Goal: Navigation & Orientation: Find specific page/section

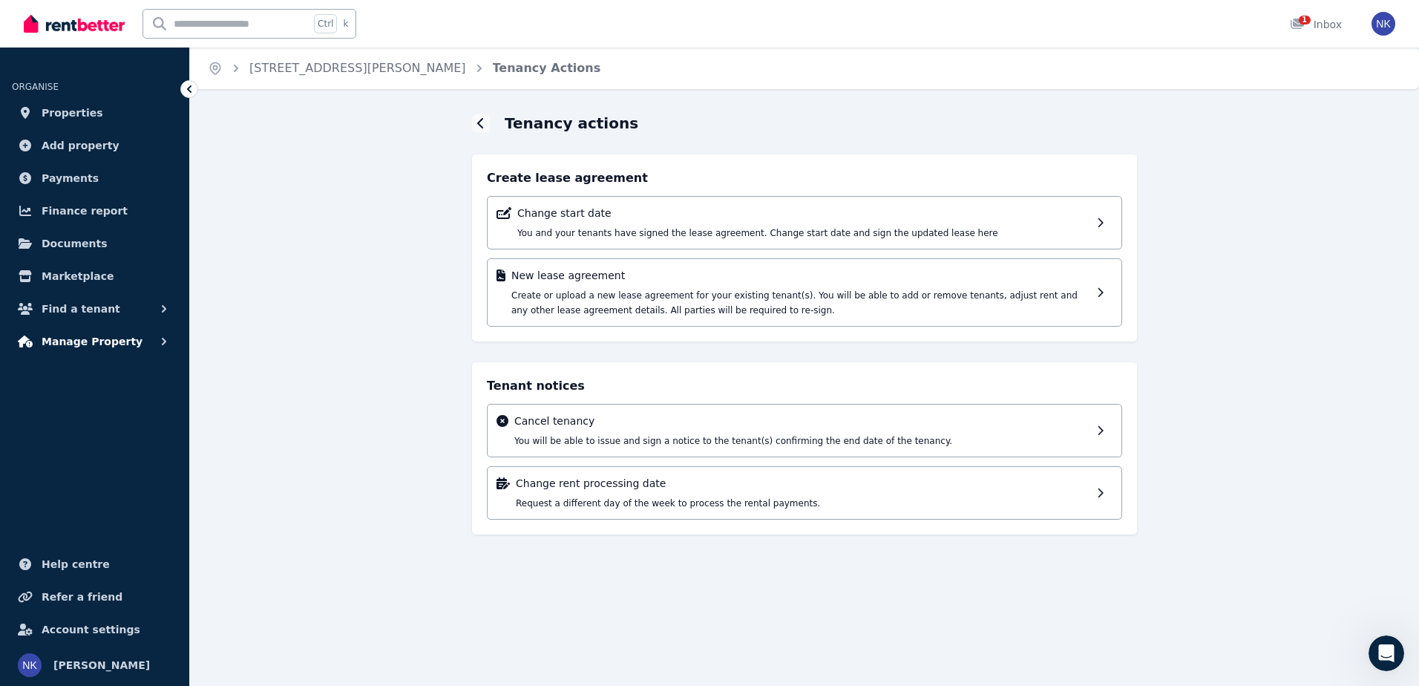
click at [108, 345] on span "Manage Property" at bounding box center [92, 341] width 101 height 18
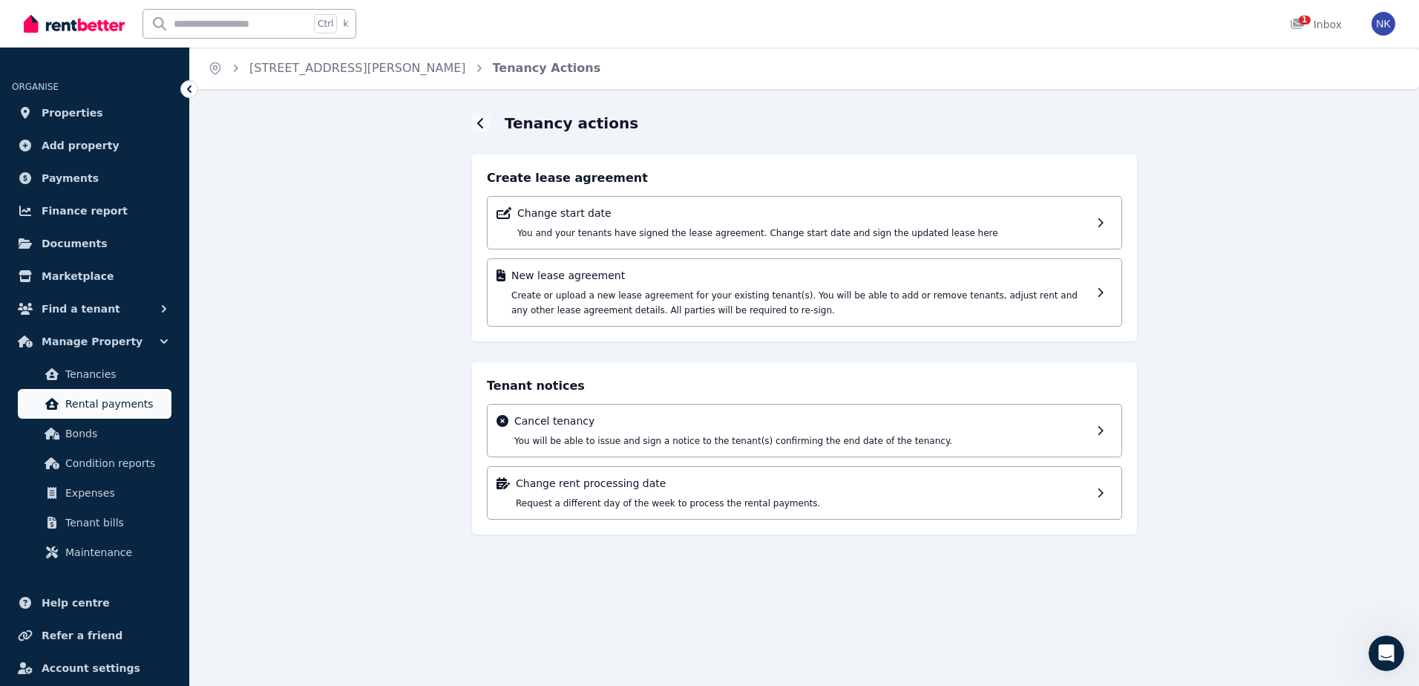
click at [138, 398] on span "Rental payments" at bounding box center [115, 404] width 100 height 18
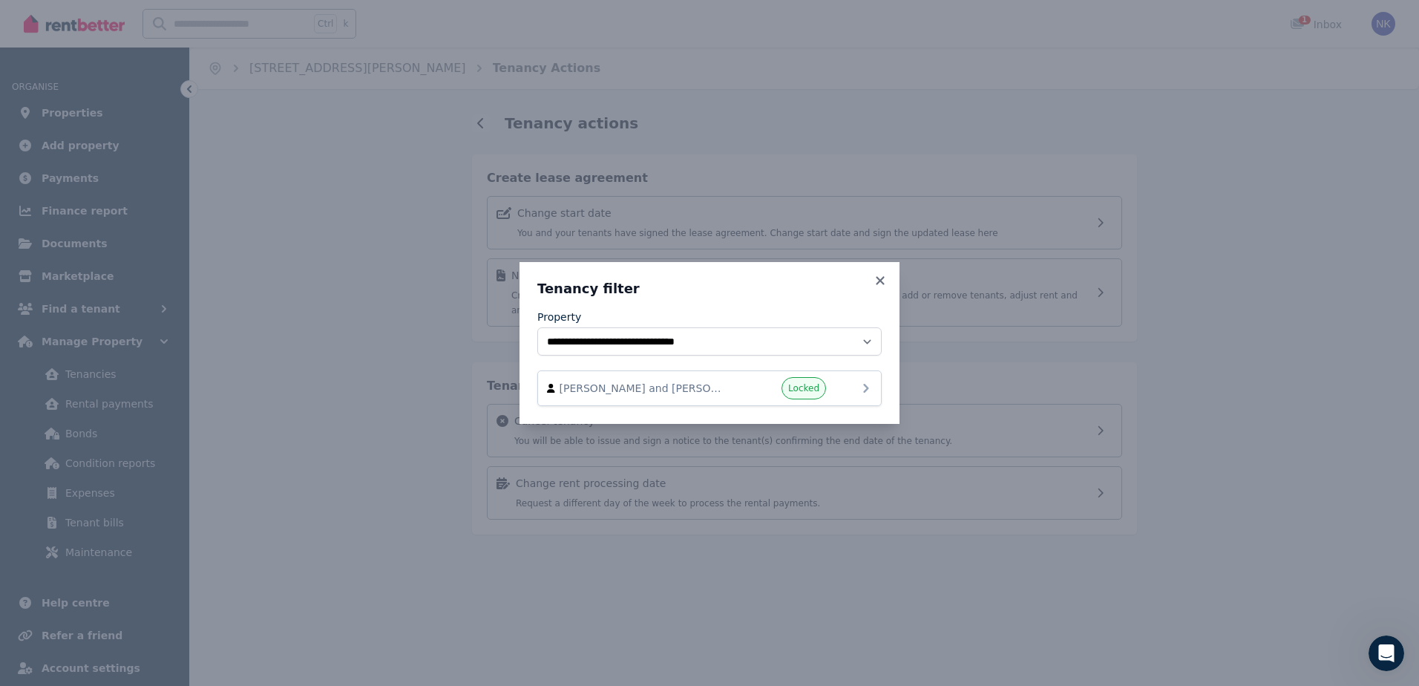
click at [864, 387] on icon at bounding box center [866, 388] width 18 height 18
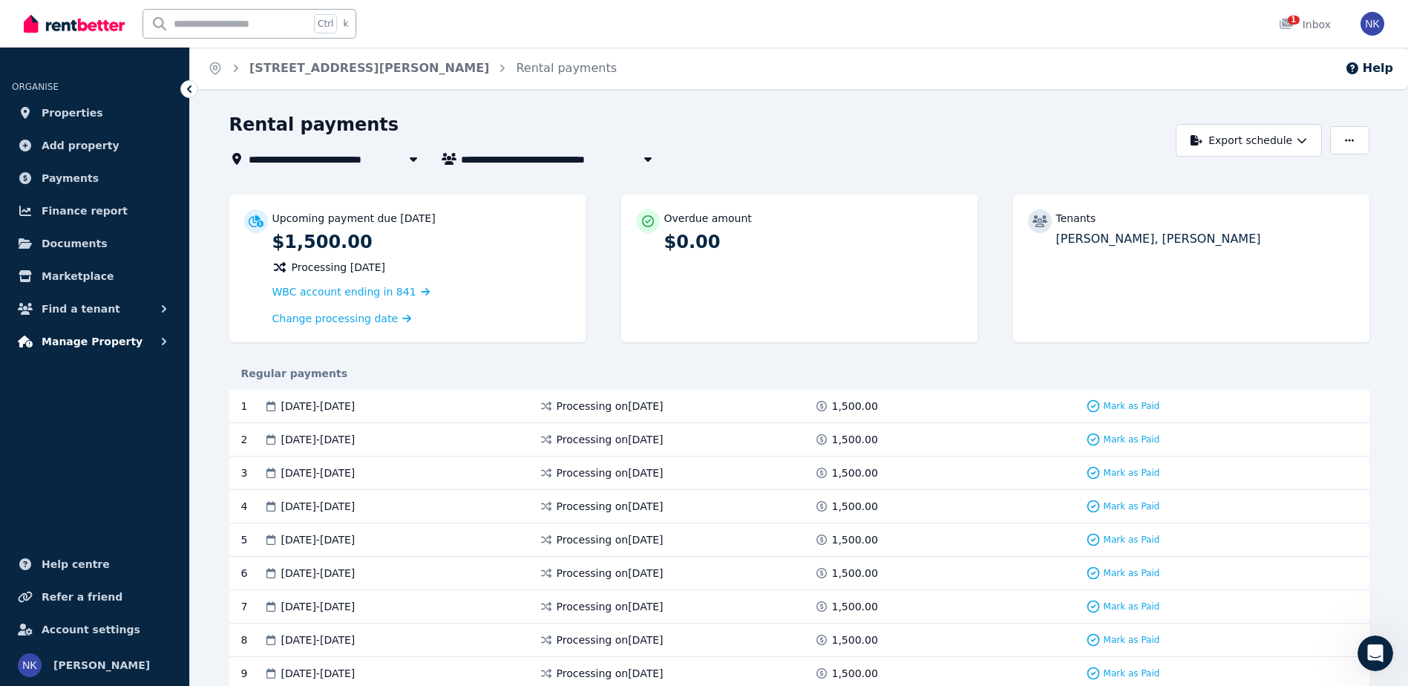
click at [145, 333] on button "Manage Property" at bounding box center [94, 342] width 165 height 30
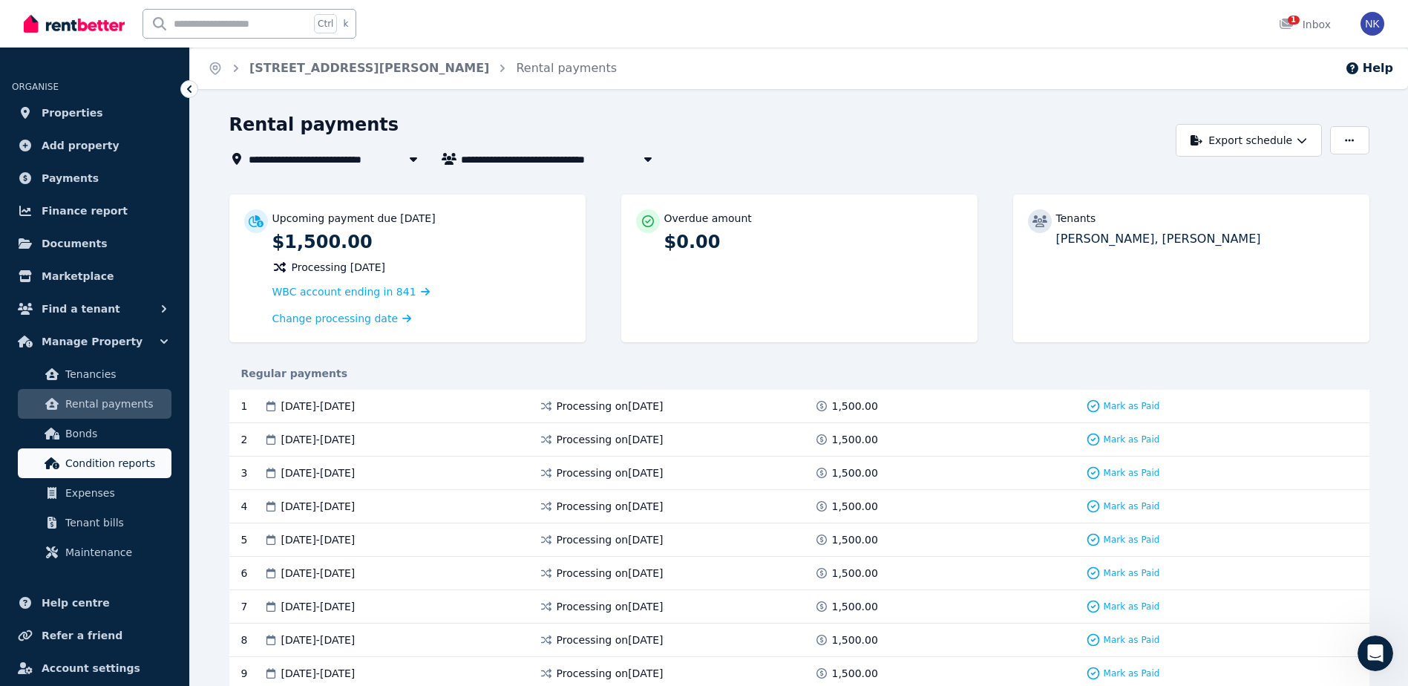
click at [152, 473] on link "Condition reports" at bounding box center [95, 463] width 154 height 30
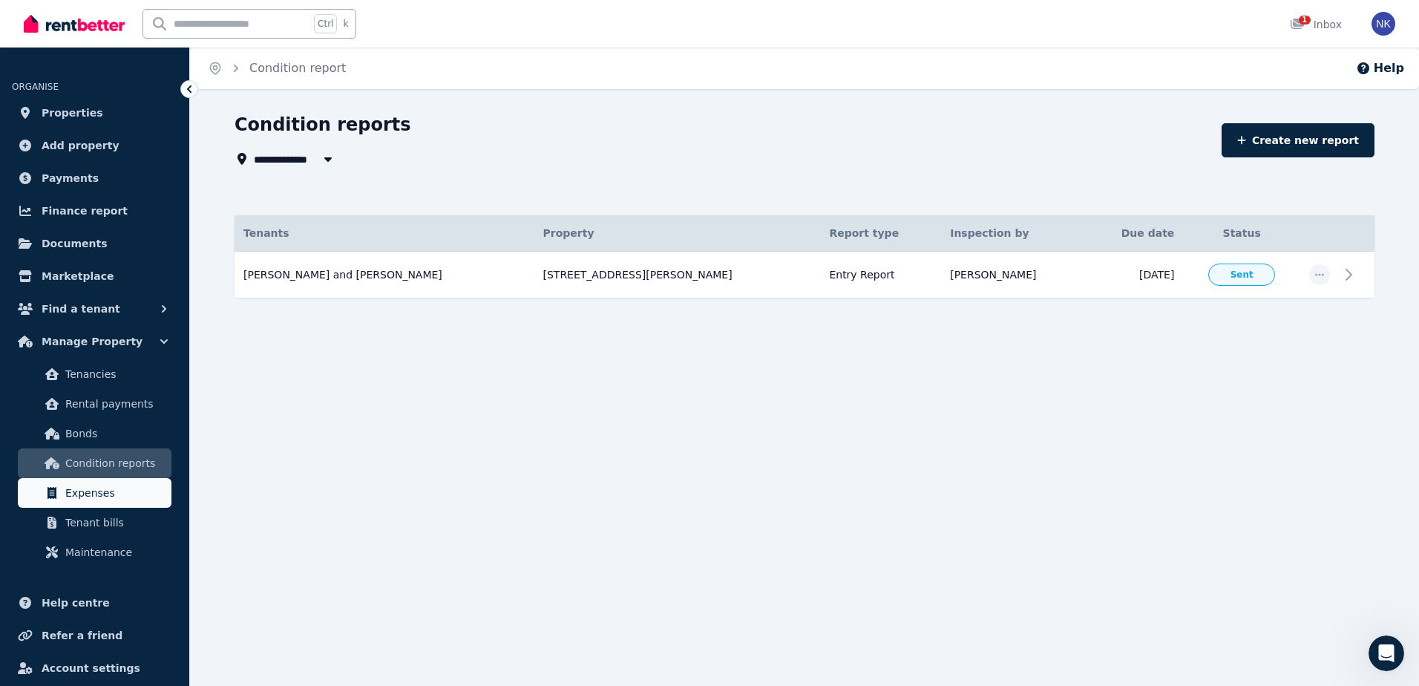
click at [81, 486] on span "Expenses" at bounding box center [115, 493] width 100 height 18
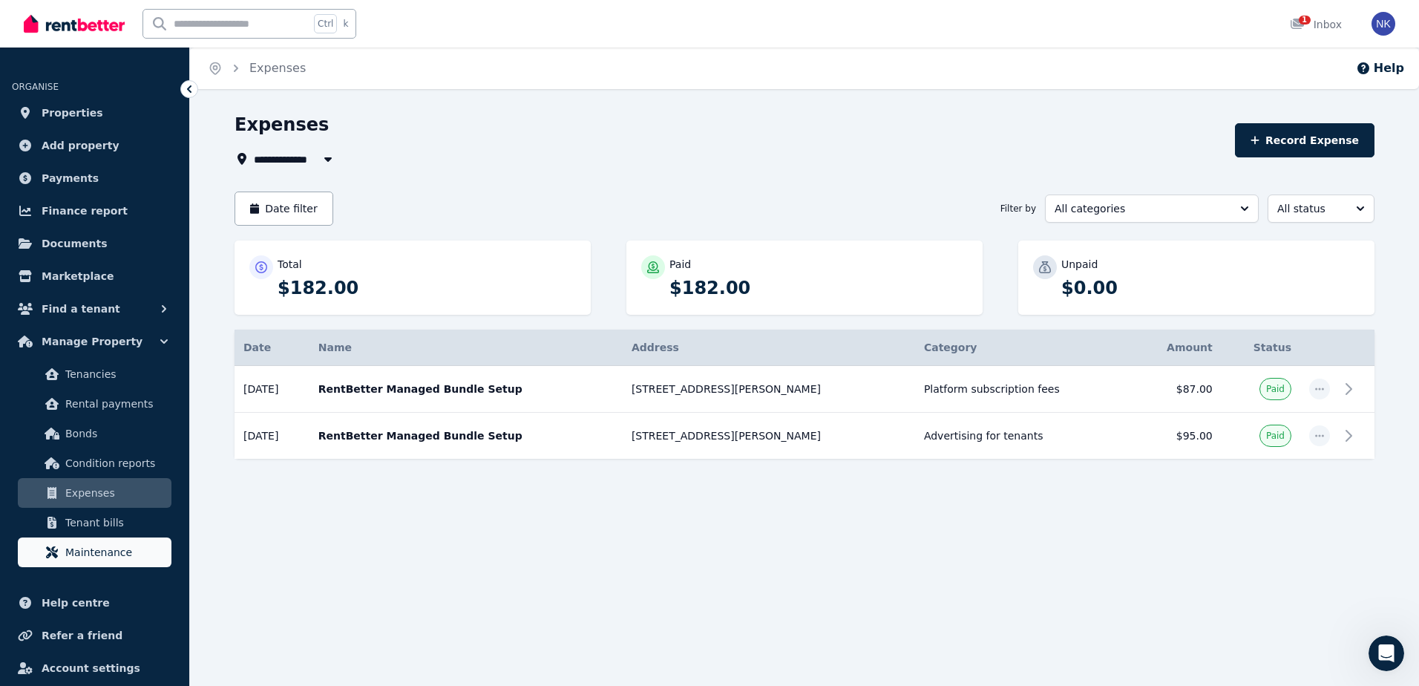
click at [107, 539] on link "Maintenance" at bounding box center [95, 552] width 154 height 30
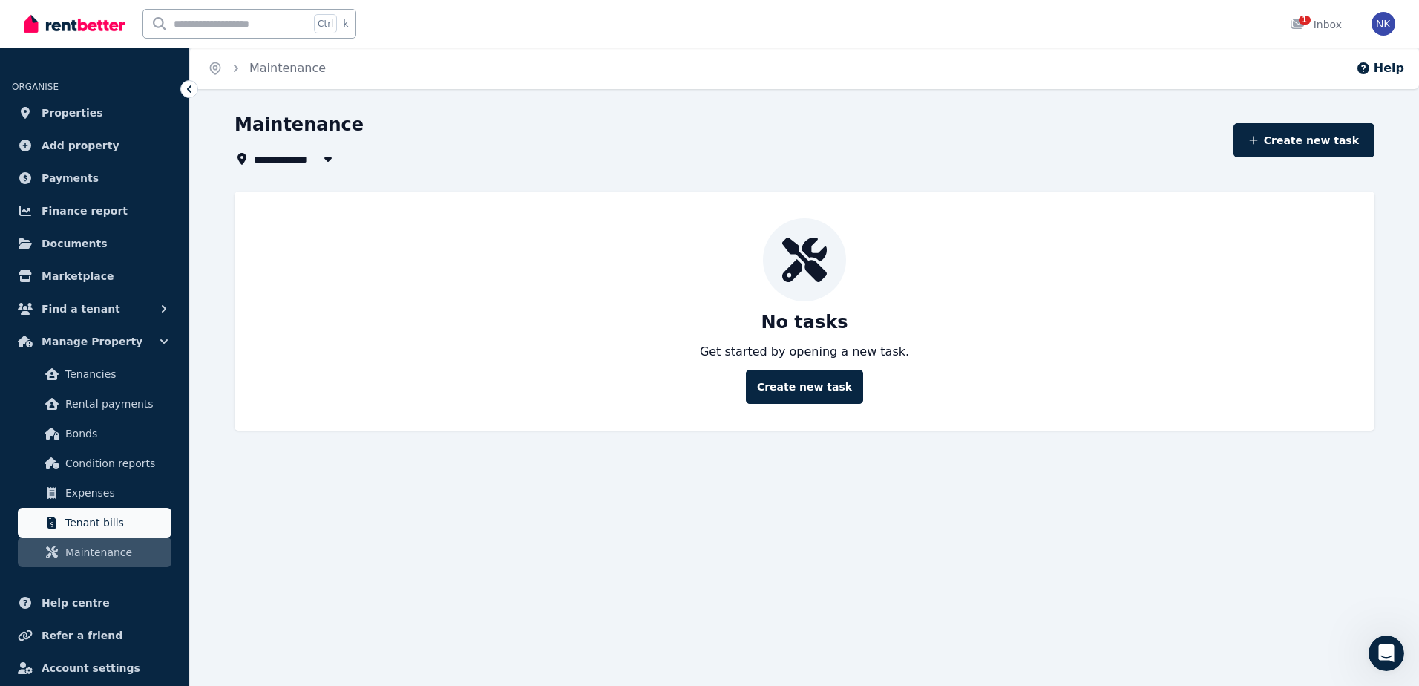
click at [121, 531] on link "Tenant bills" at bounding box center [95, 523] width 154 height 30
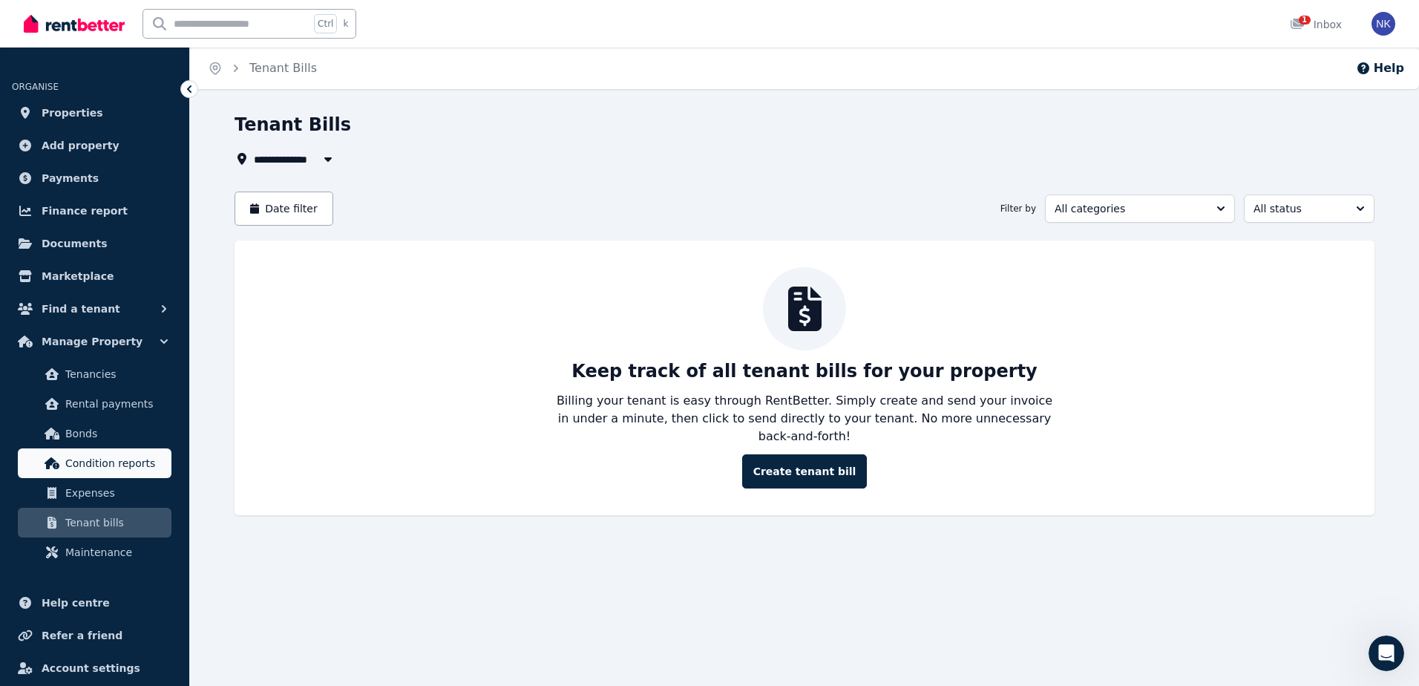
click at [134, 455] on span "Condition reports" at bounding box center [115, 463] width 100 height 18
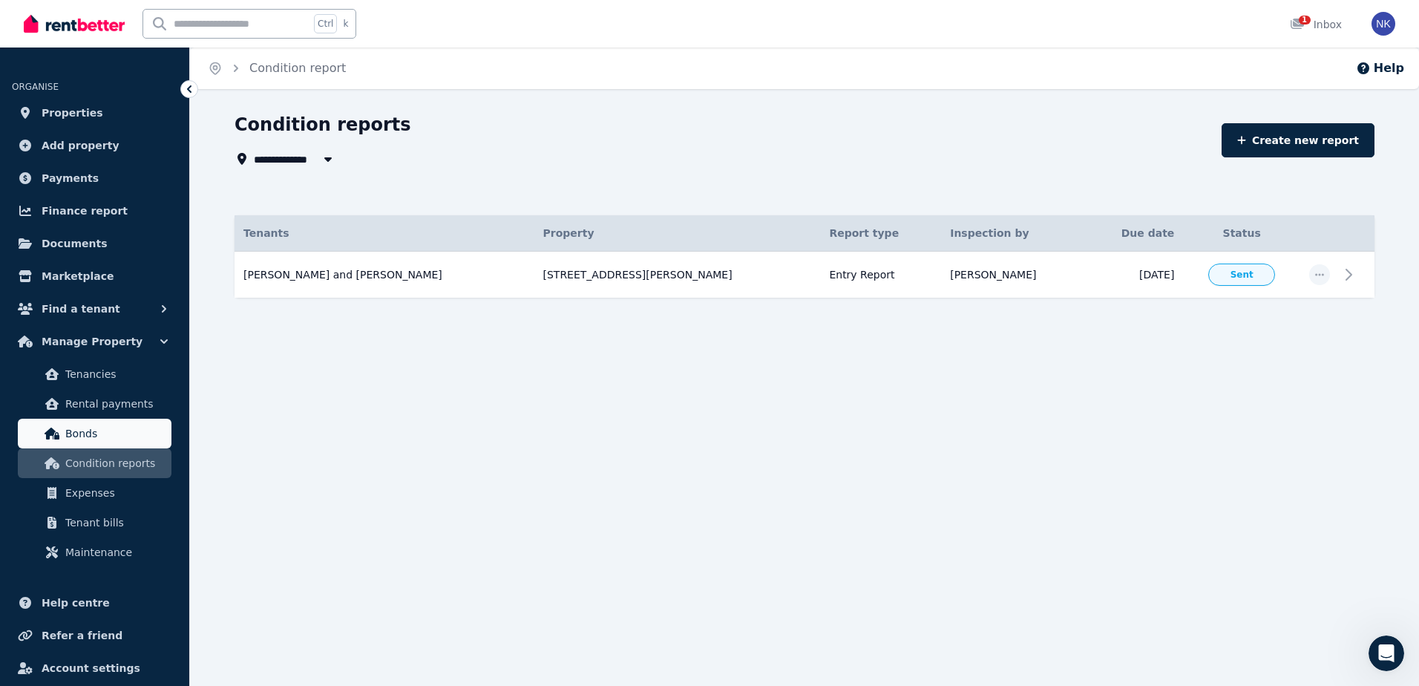
click at [137, 436] on span "Bonds" at bounding box center [115, 433] width 100 height 18
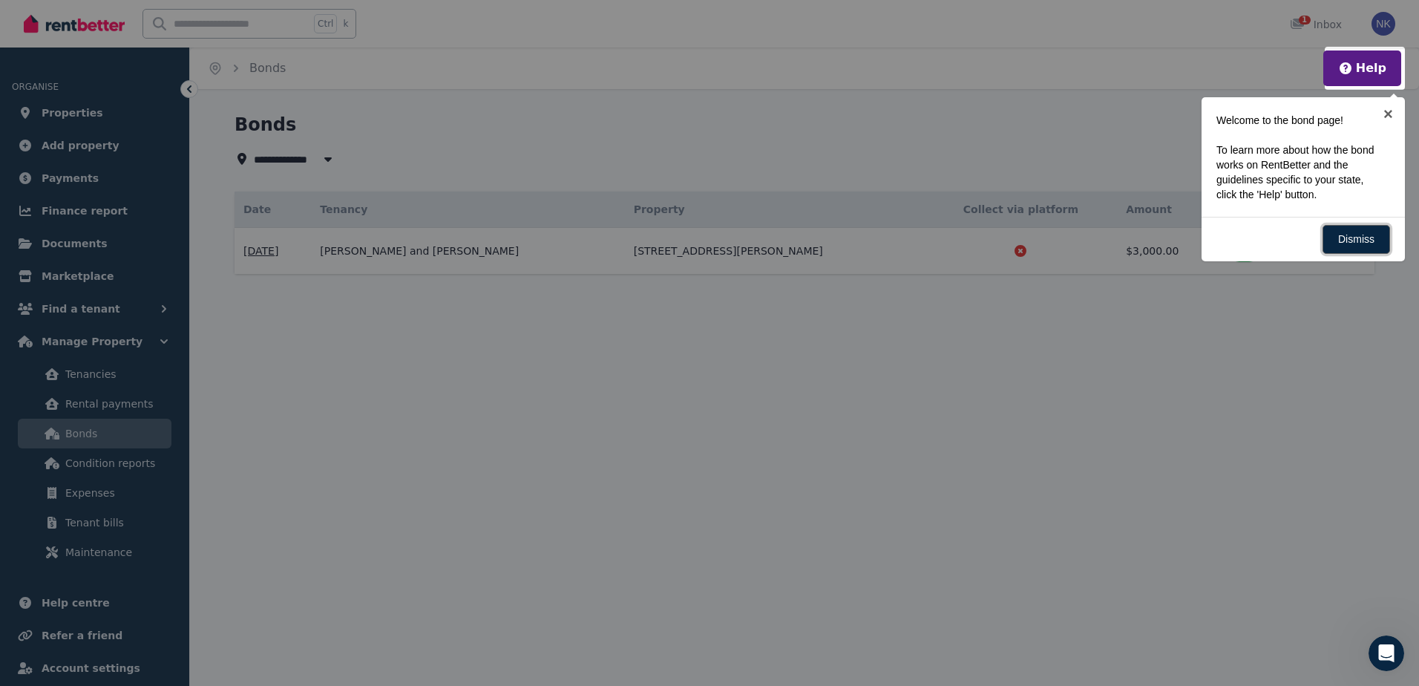
click at [1367, 239] on link "Dismiss" at bounding box center [1356, 239] width 68 height 29
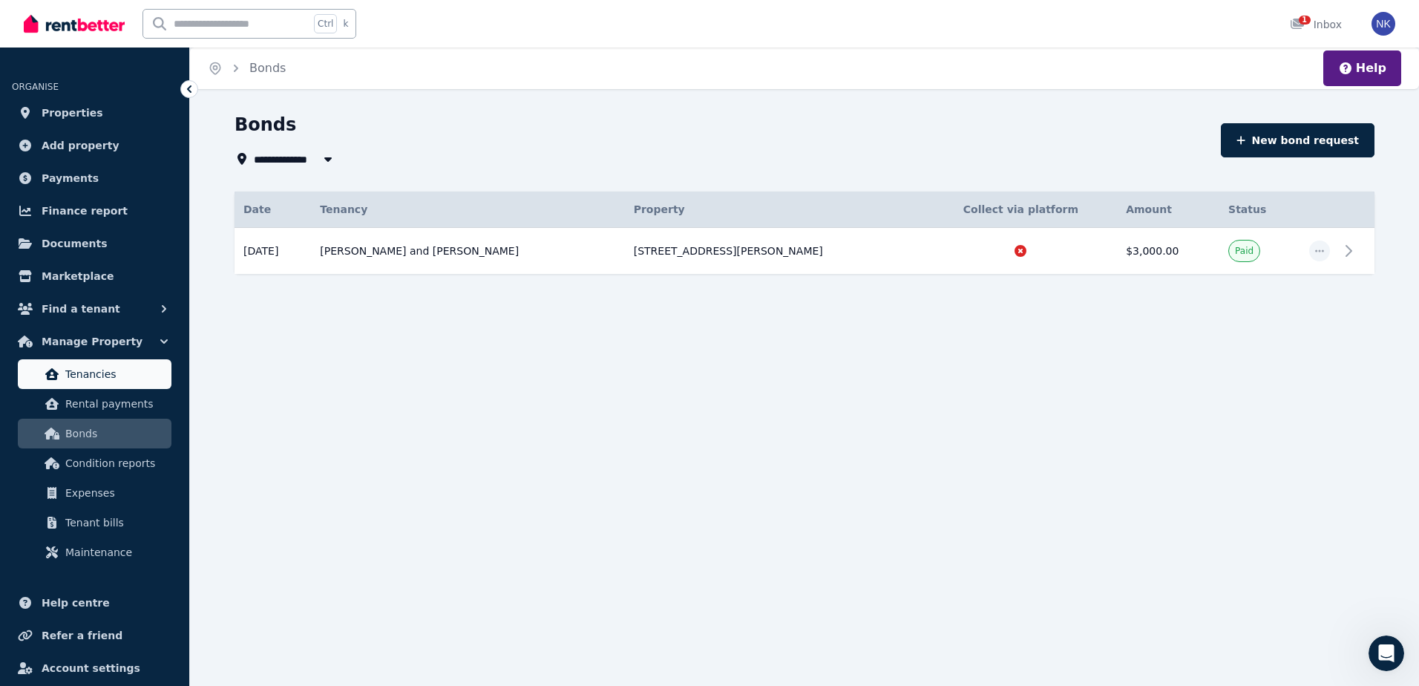
click at [64, 388] on link "Tenancies" at bounding box center [95, 374] width 154 height 30
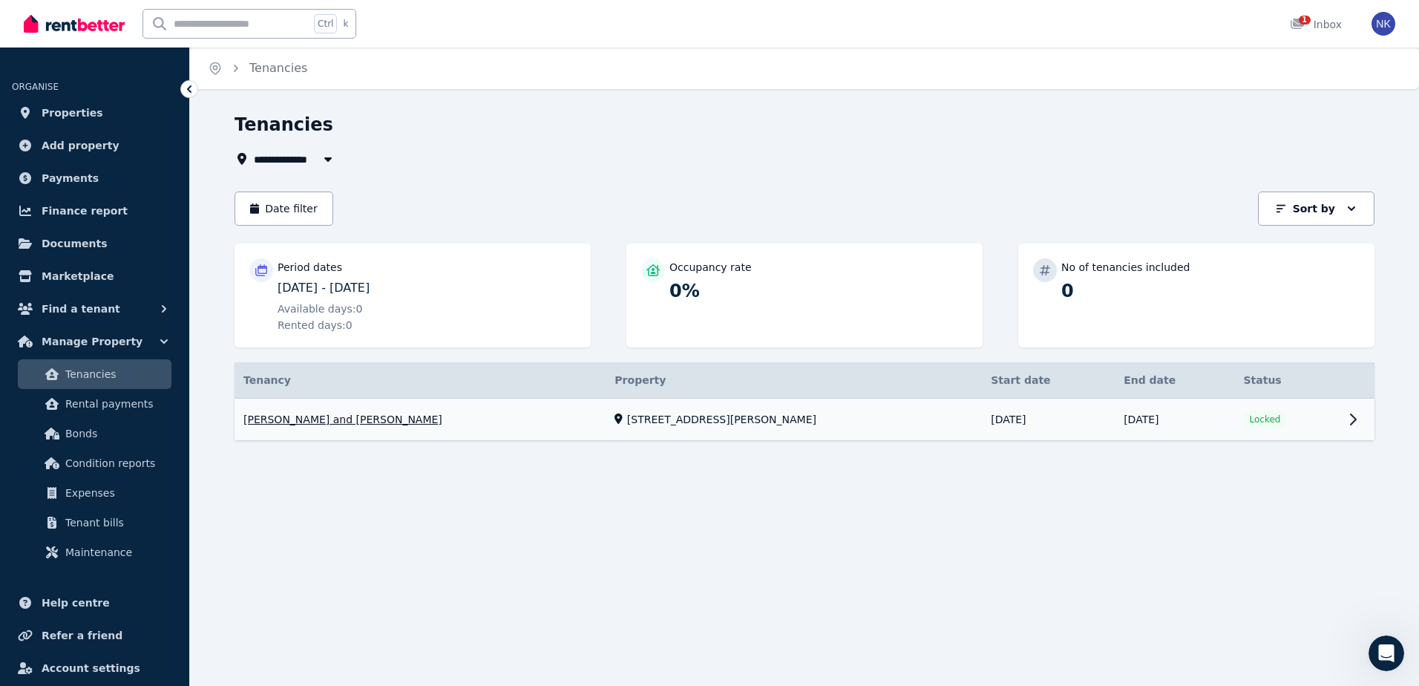
click at [1359, 419] on link "View property details" at bounding box center [804, 419] width 1140 height 42
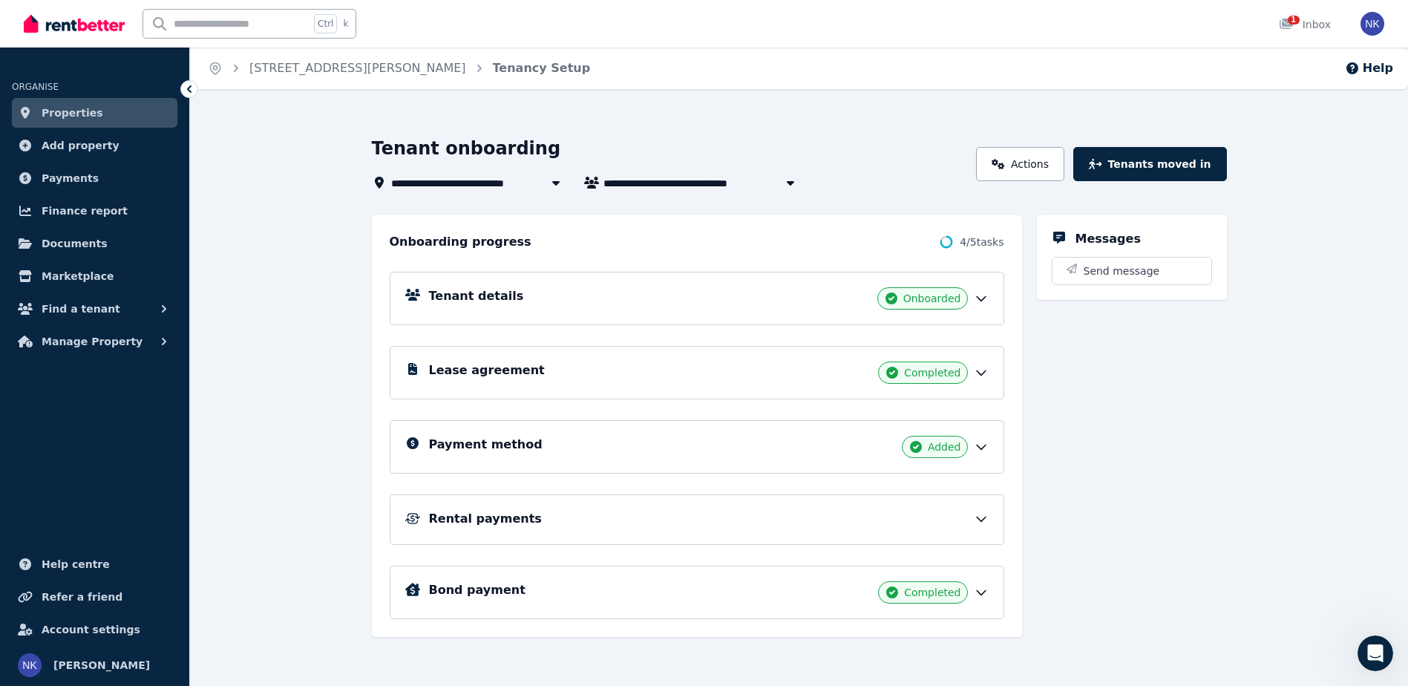
click at [975, 512] on icon at bounding box center [981, 518] width 15 height 15
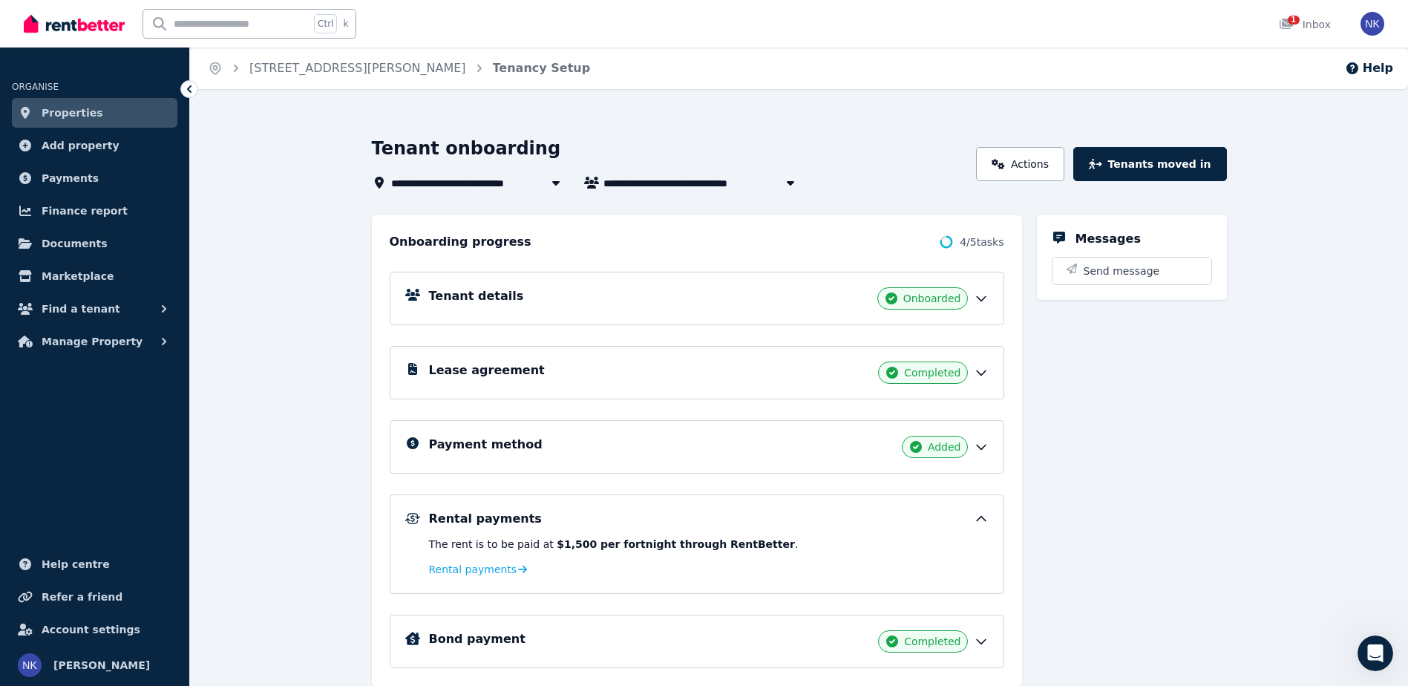
click at [623, 542] on b "$1,500 per fortnight through RentBetter" at bounding box center [676, 544] width 238 height 12
click at [499, 566] on span "Rental payments" at bounding box center [473, 569] width 88 height 15
